Goal: Task Accomplishment & Management: Use online tool/utility

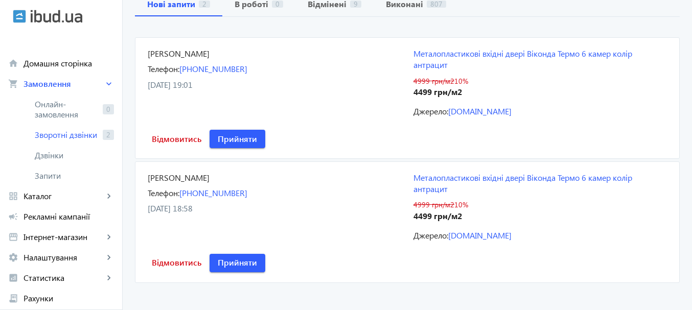
scroll to position [131, 0]
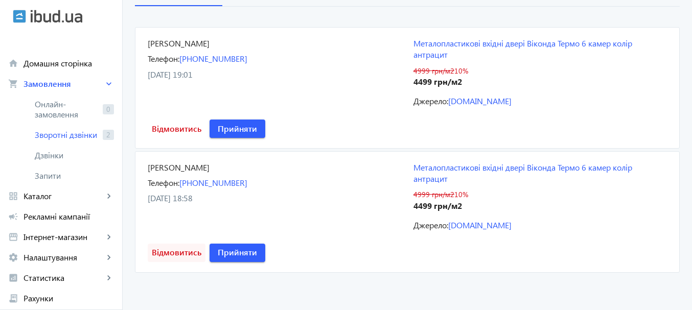
click at [188, 252] on span "Відмовитись" at bounding box center [177, 252] width 50 height 11
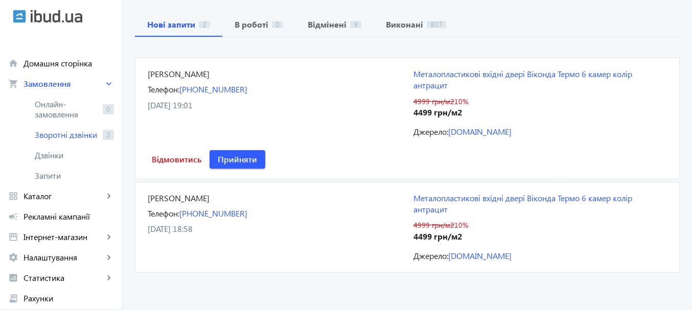
scroll to position [7, 0]
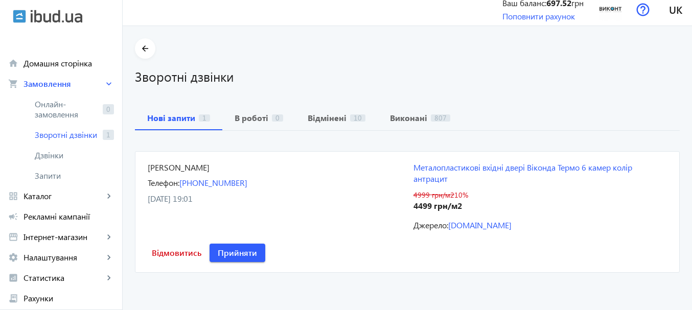
click at [492, 74] on h1 "Зворотні дзвінки" at bounding box center [407, 76] width 545 height 18
